Goal: Information Seeking & Learning: Learn about a topic

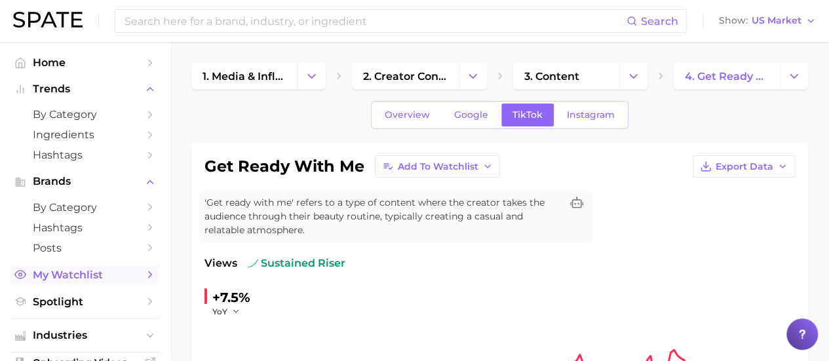
click at [81, 277] on span "My Watchlist" at bounding box center [85, 275] width 105 height 12
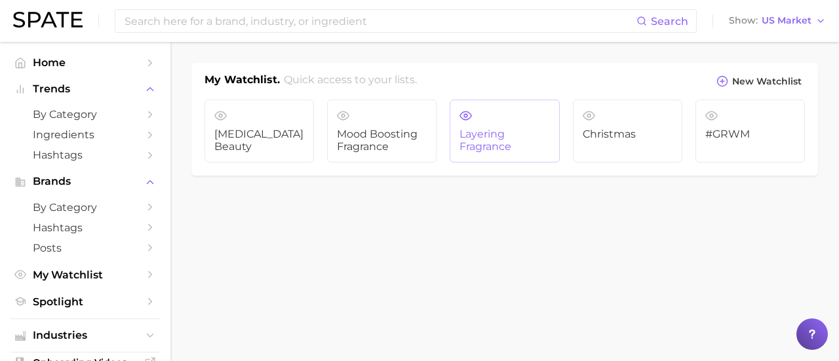
click at [499, 100] on link "Layering Fragrance" at bounding box center [504, 131] width 109 height 63
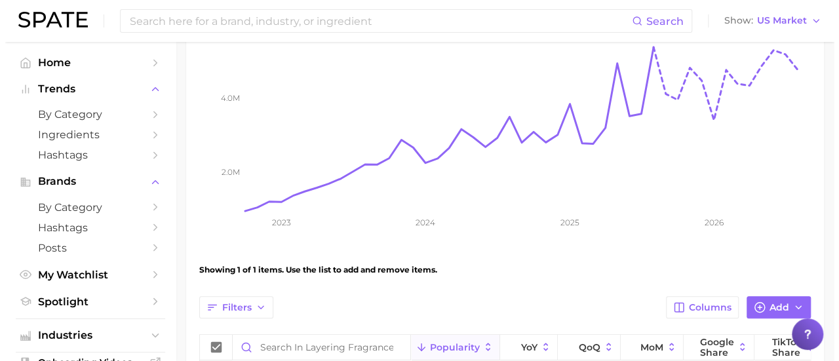
scroll to position [370, 0]
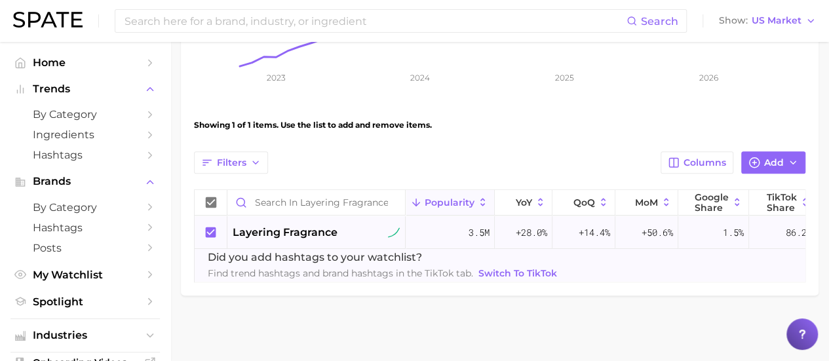
click at [344, 225] on div "layering fragrance" at bounding box center [316, 233] width 167 height 16
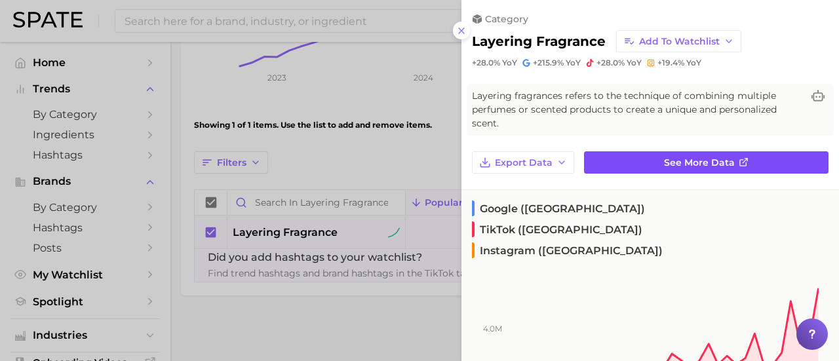
click at [619, 161] on link "See more data" at bounding box center [706, 162] width 245 height 22
